Goal: Information Seeking & Learning: Learn about a topic

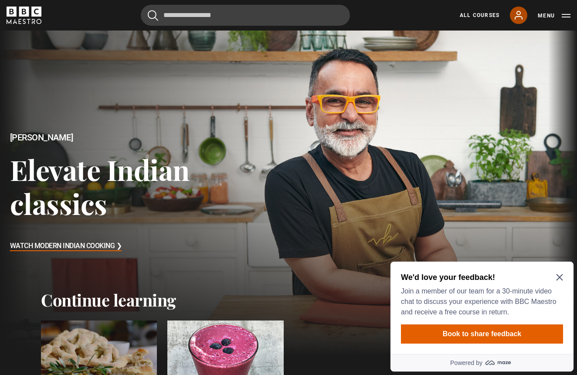
click at [517, 15] on icon at bounding box center [518, 15] width 10 height 10
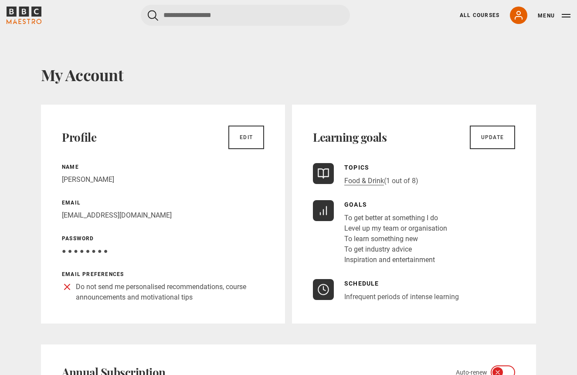
click at [563, 18] on button "Menu" at bounding box center [554, 15] width 33 height 9
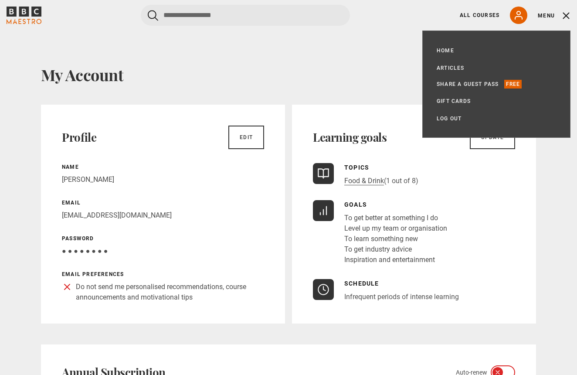
click at [417, 23] on div "Cancel Courses Previous courses Next courses Agatha Christie Writing 12 Related…" at bounding box center [289, 15] width 564 height 21
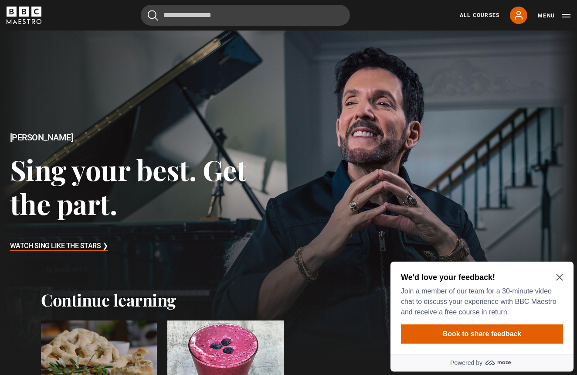
click at [554, 278] on h2 "We'd love your feedback!" at bounding box center [480, 277] width 159 height 10
click at [558, 281] on h2 "We'd love your feedback!" at bounding box center [480, 277] width 159 height 10
click at [558, 276] on icon "Close Maze Prompt" at bounding box center [559, 277] width 7 height 7
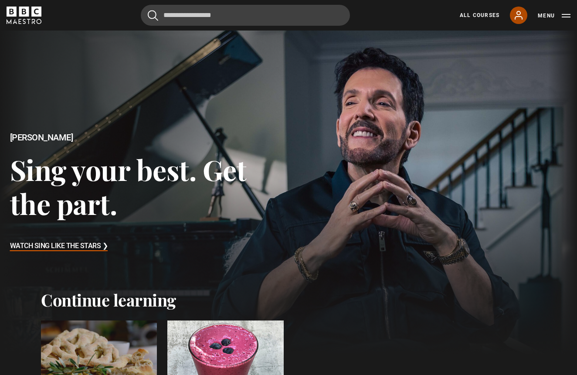
click at [517, 17] on icon at bounding box center [518, 15] width 10 height 10
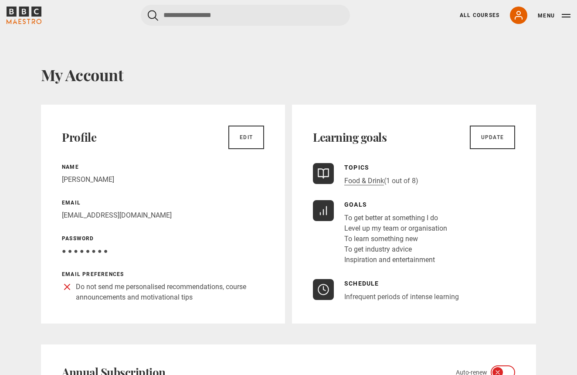
click at [566, 15] on button "Menu" at bounding box center [554, 15] width 33 height 9
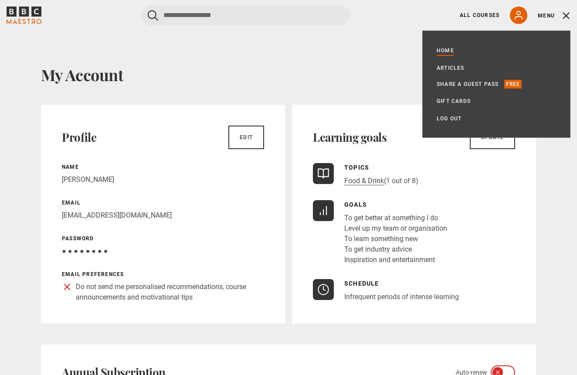
click at [441, 50] on link "Home" at bounding box center [445, 50] width 17 height 9
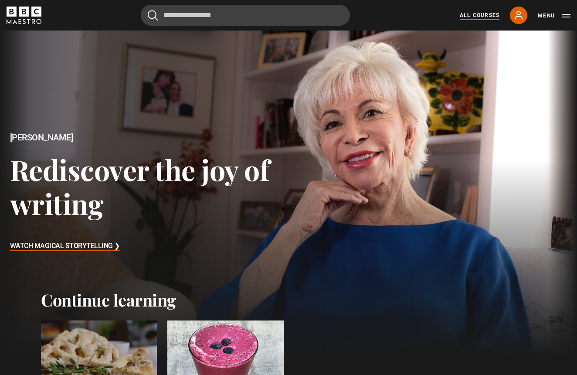
click at [477, 17] on link "All Courses" at bounding box center [480, 15] width 40 height 8
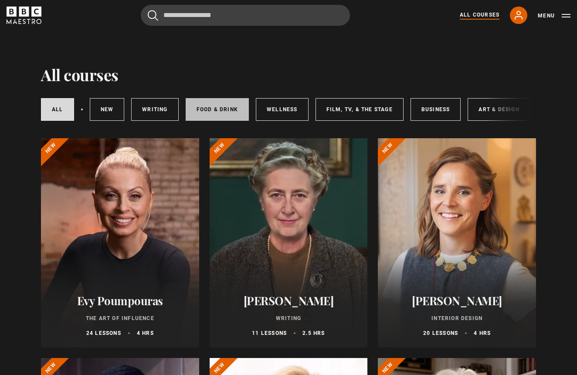
click at [205, 109] on link "Food & Drink" at bounding box center [217, 109] width 63 height 23
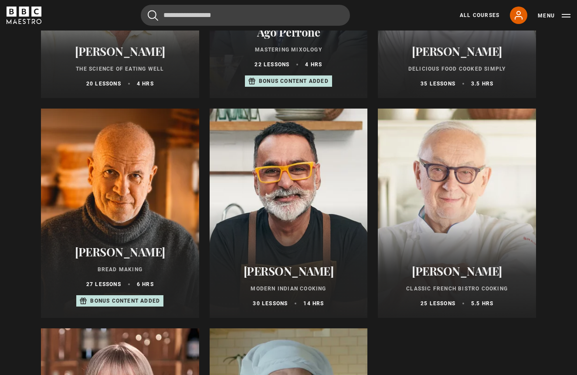
scroll to position [250, 0]
click at [119, 300] on p "Bonus content added" at bounding box center [125, 300] width 70 height 8
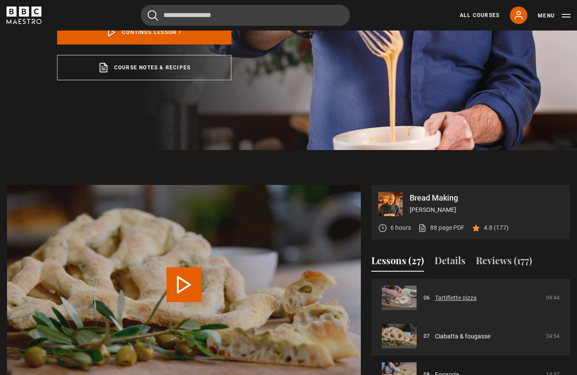
scroll to position [235, 0]
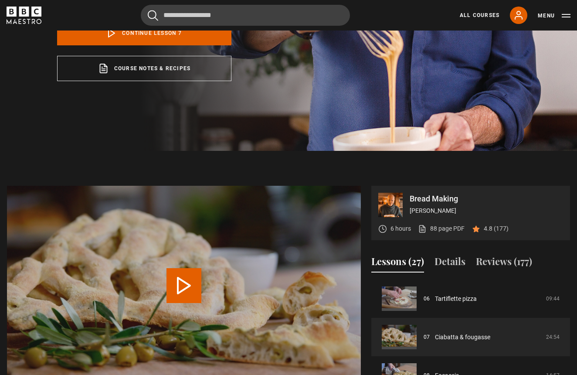
click at [458, 175] on section "Bread Making Richard Bertinet 6 hours 88 page PDF (opens in new tab) 4.8 (177) …" at bounding box center [288, 318] width 577 height 335
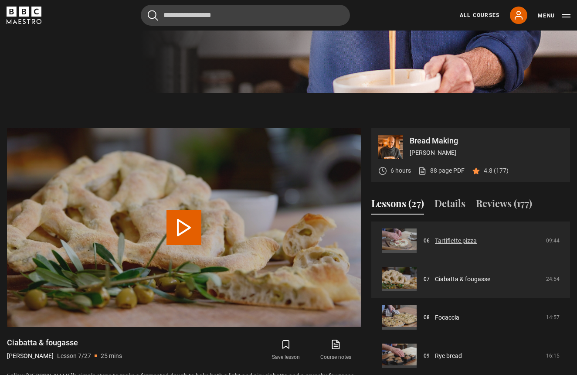
scroll to position [291, 0]
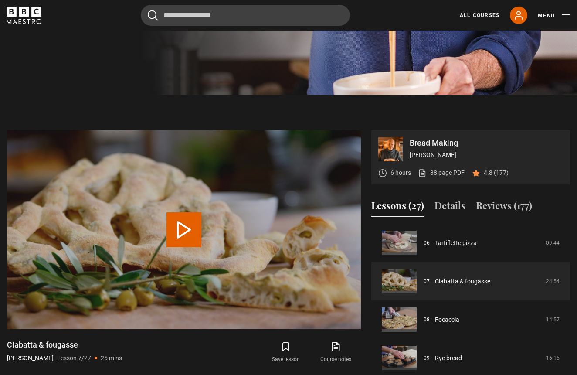
click at [382, 207] on button "Lessons (27)" at bounding box center [397, 207] width 53 height 18
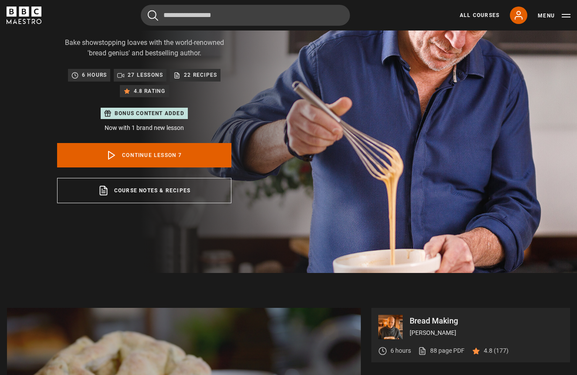
scroll to position [112, 0]
click at [143, 77] on p "27 lessons" at bounding box center [145, 75] width 35 height 9
click at [129, 78] on p "27 lessons" at bounding box center [145, 75] width 35 height 9
click at [117, 73] on icon at bounding box center [120, 75] width 7 height 7
click at [143, 76] on p "27 lessons" at bounding box center [145, 75] width 35 height 9
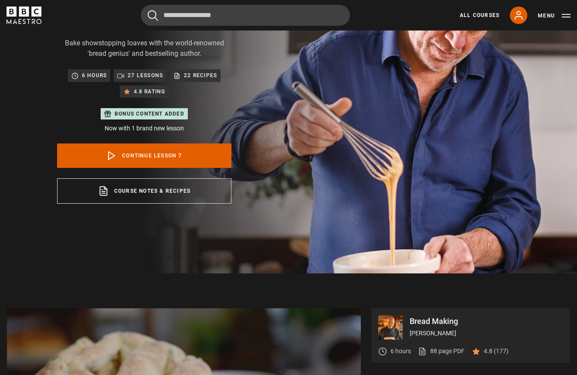
click at [135, 76] on p "27 lessons" at bounding box center [145, 75] width 35 height 9
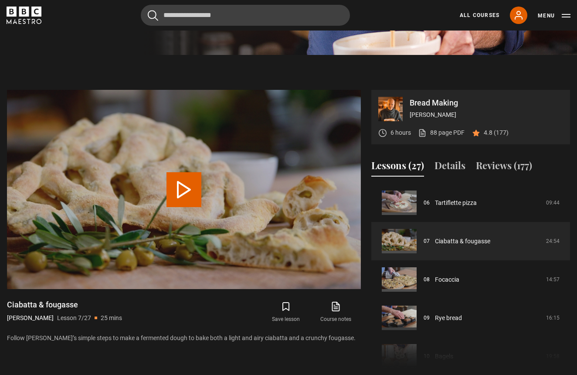
scroll to position [340, 0]
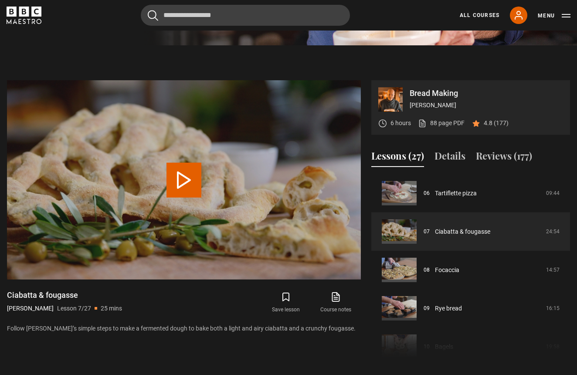
click at [394, 155] on button "Lessons (27)" at bounding box center [397, 158] width 53 height 18
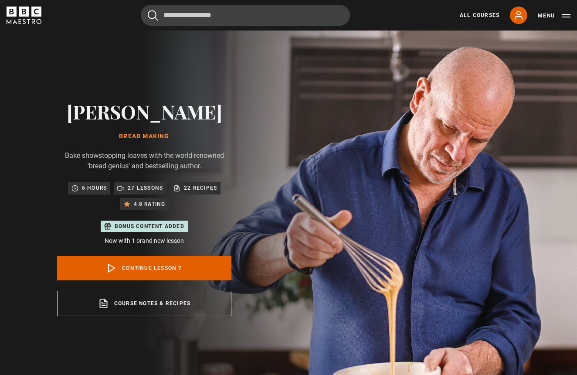
scroll to position [0, 0]
click at [120, 189] on icon at bounding box center [120, 188] width 7 height 7
click at [187, 190] on p "22 recipes" at bounding box center [200, 187] width 33 height 9
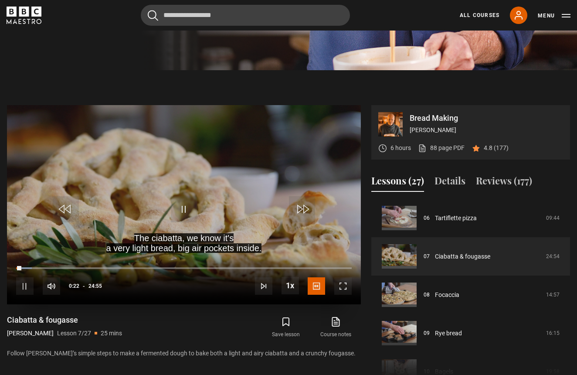
scroll to position [344, 0]
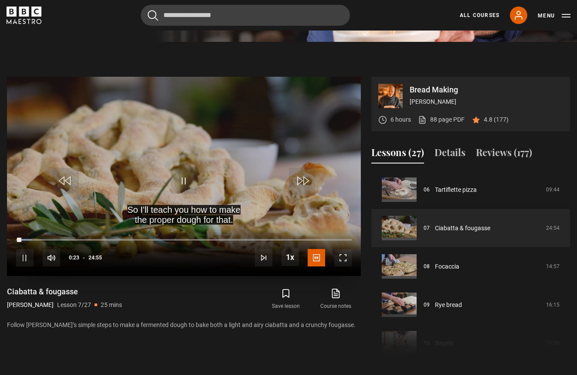
click at [183, 178] on span "Video Player" at bounding box center [184, 181] width 26 height 26
click at [397, 156] on button "Lessons (27)" at bounding box center [397, 154] width 53 height 18
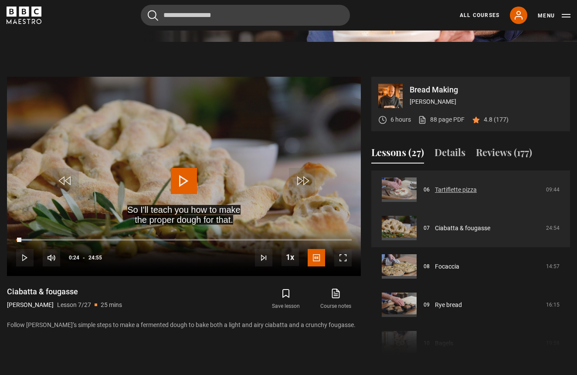
click at [477, 187] on link "Tartiflette pizza" at bounding box center [456, 189] width 42 height 9
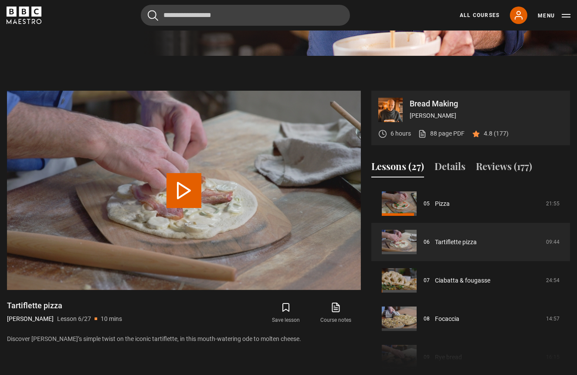
scroll to position [286, 0]
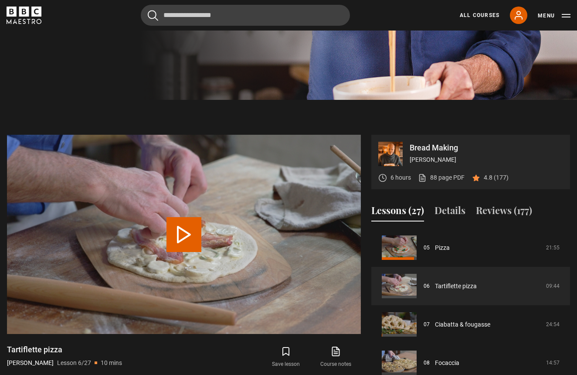
click at [452, 224] on div "Lessons (27) Details Reviews (177)" at bounding box center [470, 214] width 199 height 22
click at [396, 209] on button "Lessons (27)" at bounding box center [397, 212] width 53 height 18
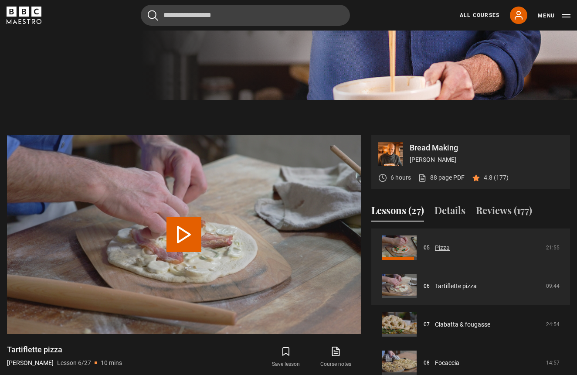
click at [450, 252] on link "Pizza" at bounding box center [442, 247] width 15 height 9
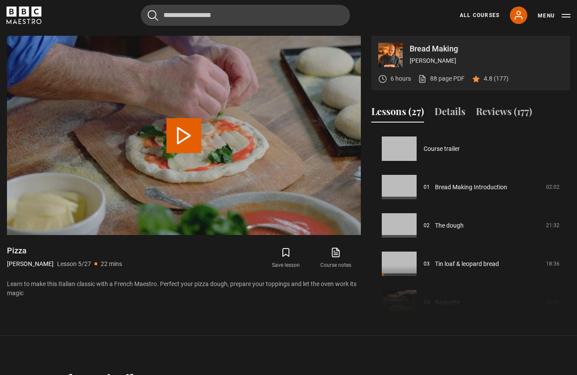
scroll to position [153, 0]
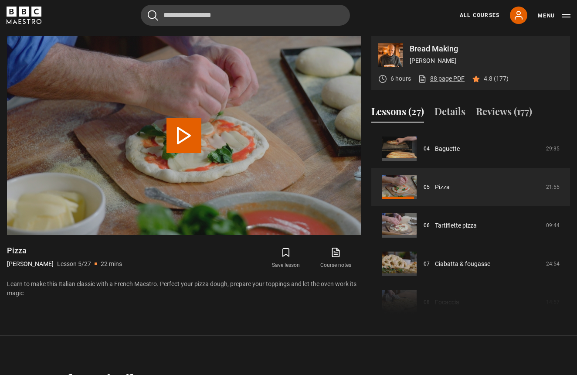
click at [424, 78] on icon at bounding box center [422, 79] width 9 height 9
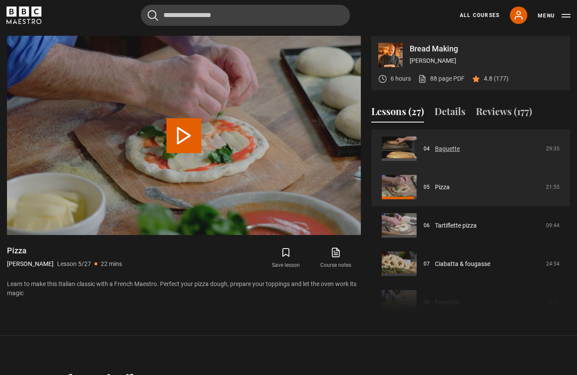
click at [460, 144] on link "Baguette" at bounding box center [447, 148] width 25 height 9
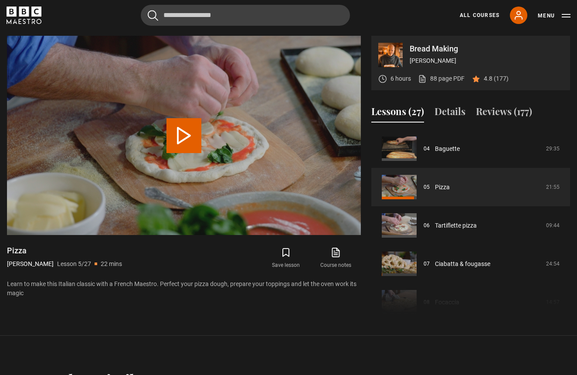
click at [393, 111] on button "Lessons (27)" at bounding box center [397, 113] width 53 height 18
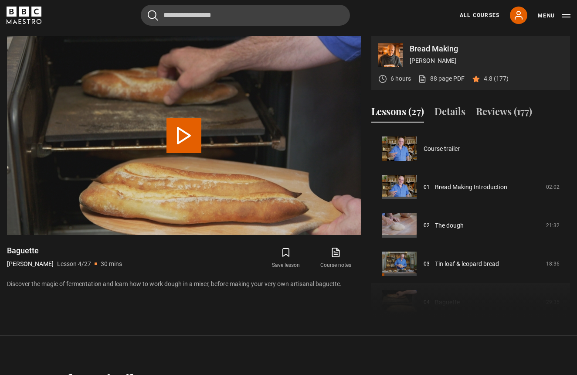
scroll to position [115, 0]
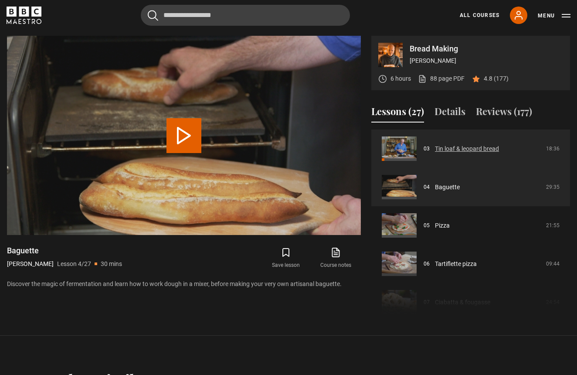
click at [450, 147] on link "Tin loaf & leopard bread" at bounding box center [467, 148] width 64 height 9
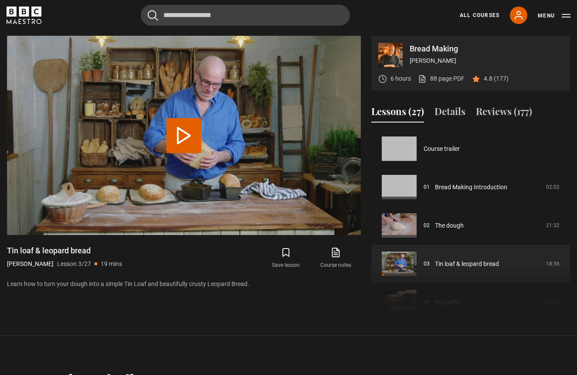
scroll to position [77, 0]
